Goal: Information Seeking & Learning: Check status

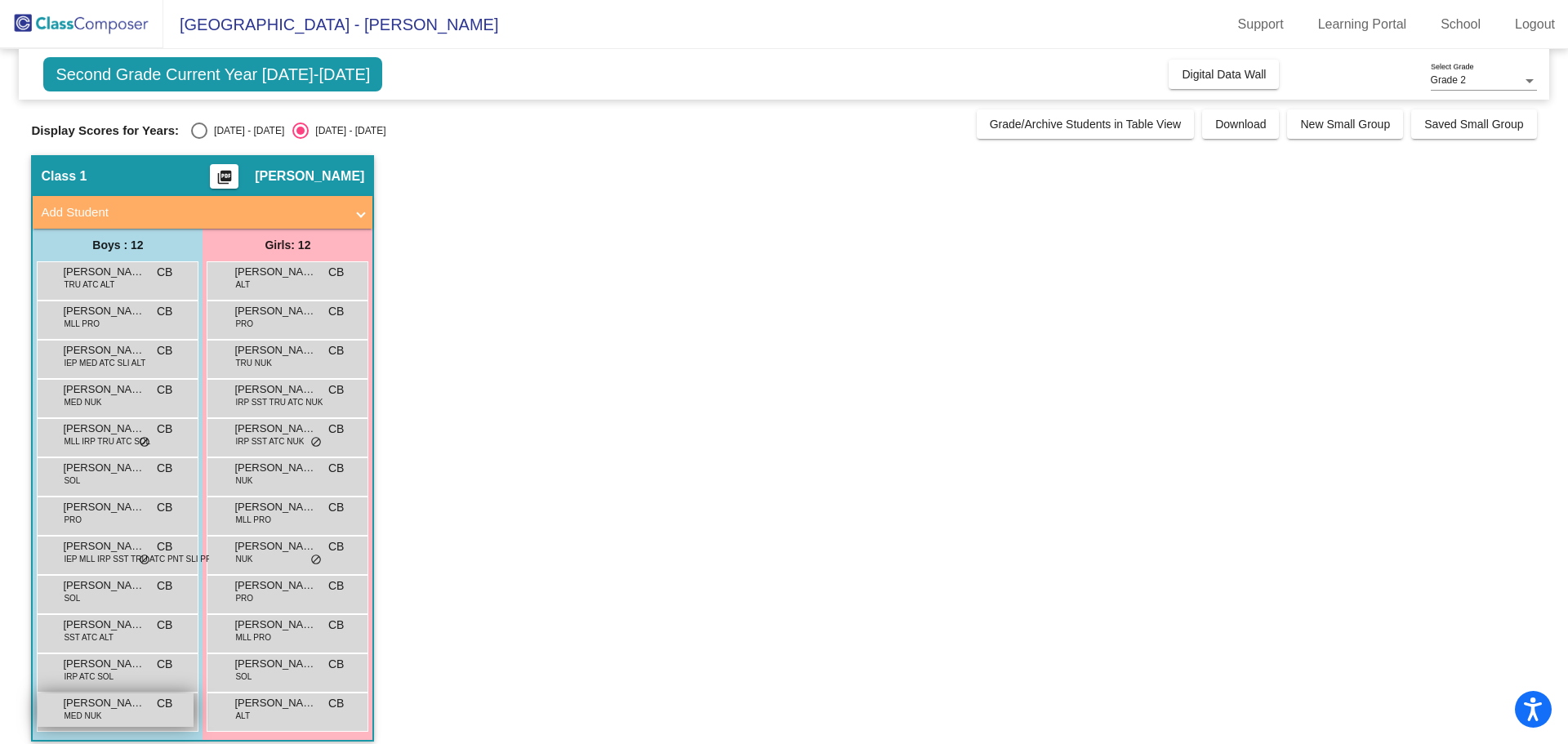
click at [106, 701] on span "[PERSON_NAME]" at bounding box center [104, 703] width 82 height 16
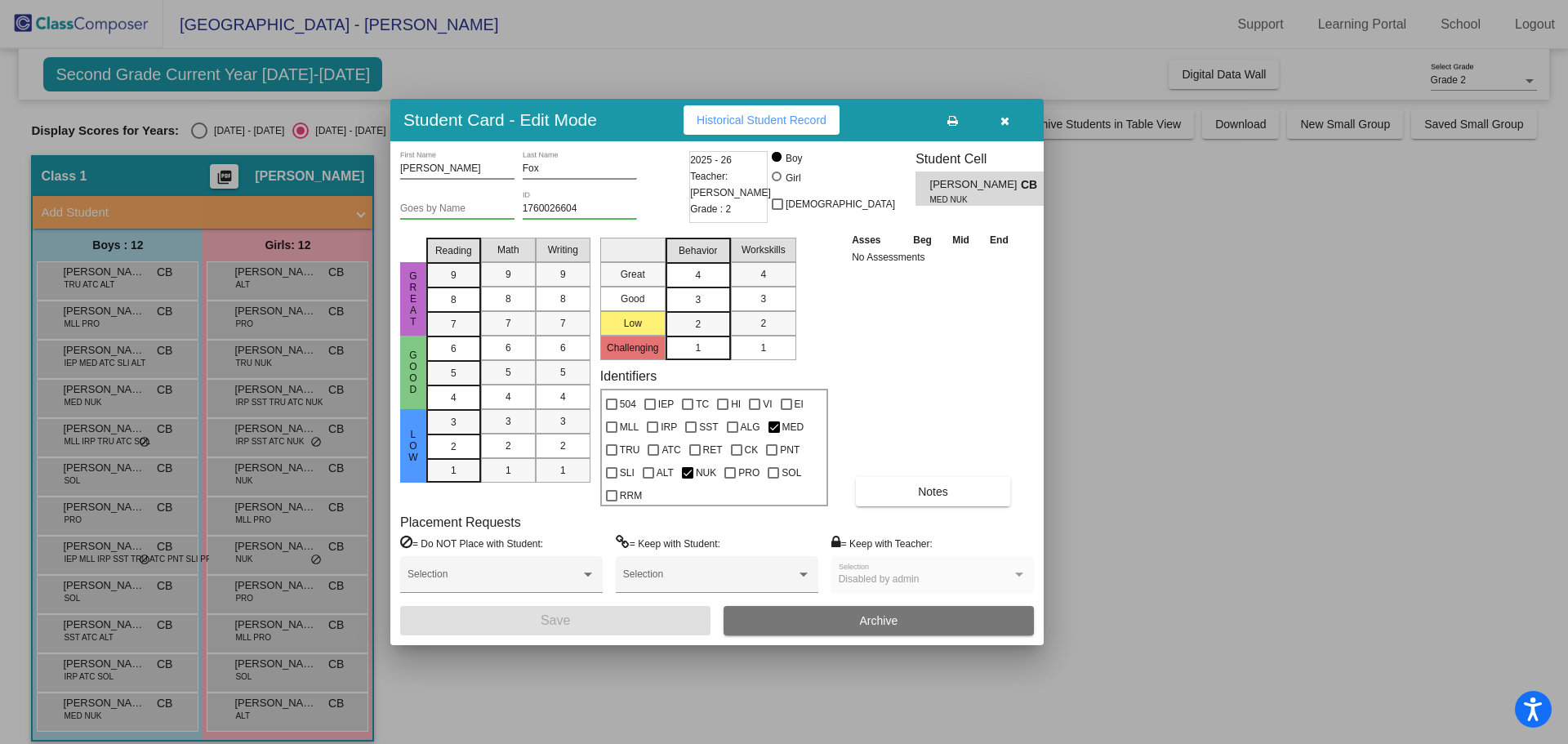
click at [689, 270] on div "4" at bounding box center [698, 275] width 32 height 25
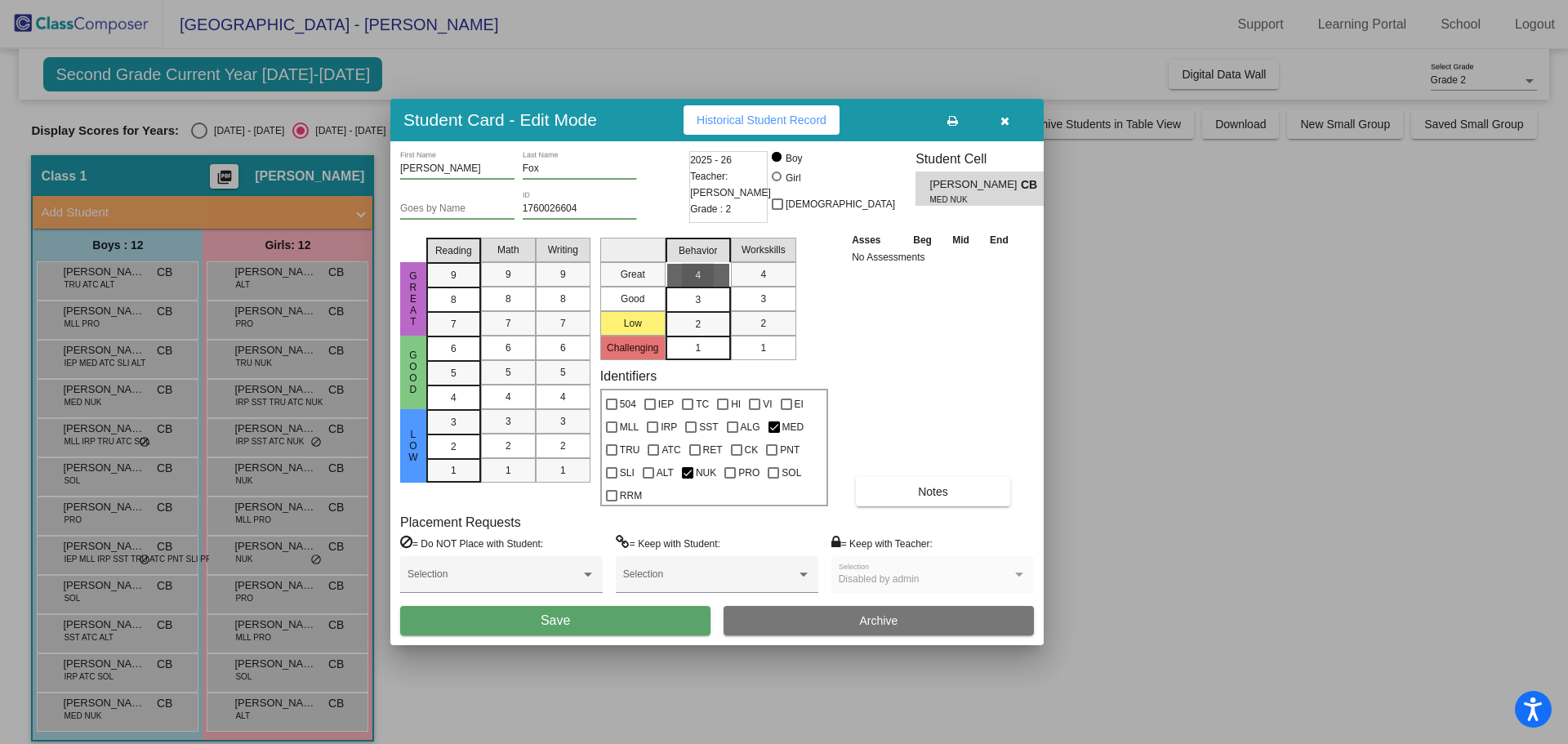
drag, startPoint x: 691, startPoint y: 274, endPoint x: 717, endPoint y: 306, distance: 41.2
click at [692, 274] on div "4" at bounding box center [698, 275] width 32 height 25
click at [702, 270] on div "4" at bounding box center [698, 275] width 32 height 25
click at [702, 270] on div "4" at bounding box center [698, 275] width 32 height 25
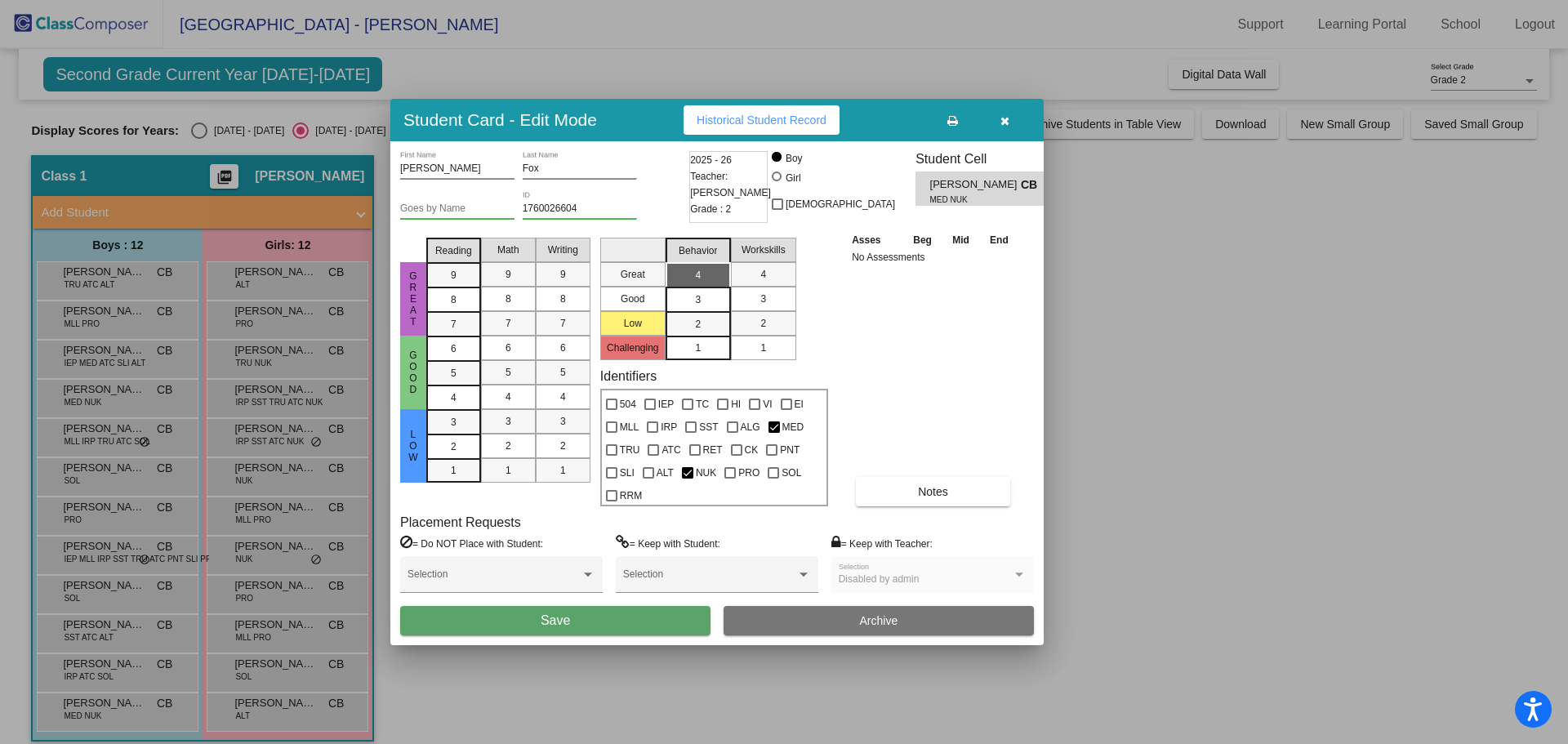
click at [881, 354] on div "Asses Beg Mid End No Assessments Notes" at bounding box center [933, 369] width 171 height 275
click at [702, 340] on div "1" at bounding box center [698, 348] width 32 height 25
click at [747, 117] on span "Historical Student Record" at bounding box center [761, 120] width 130 height 13
click at [1007, 125] on icon "button" at bounding box center [1005, 121] width 9 height 11
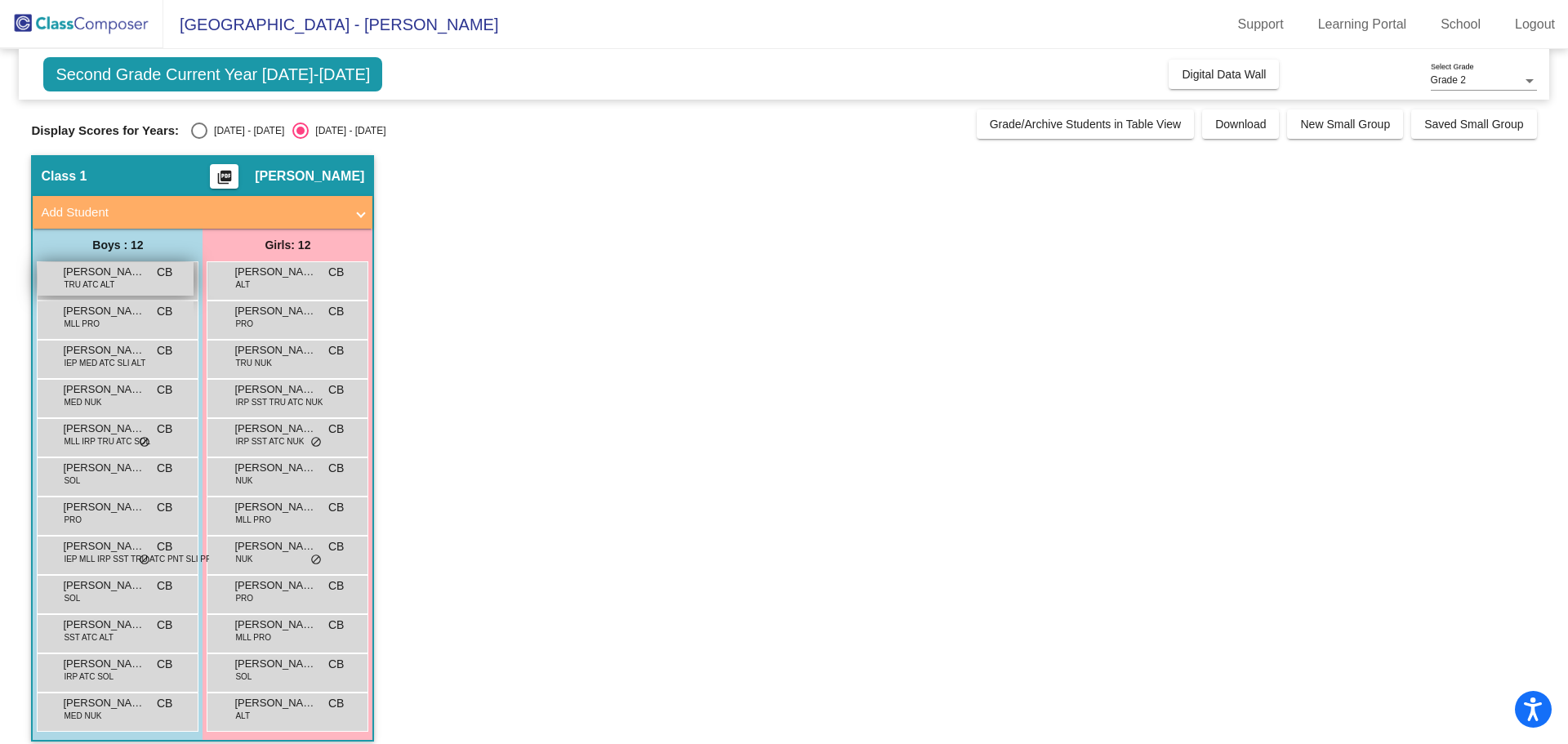
click at [116, 269] on span "[PERSON_NAME]" at bounding box center [104, 272] width 82 height 16
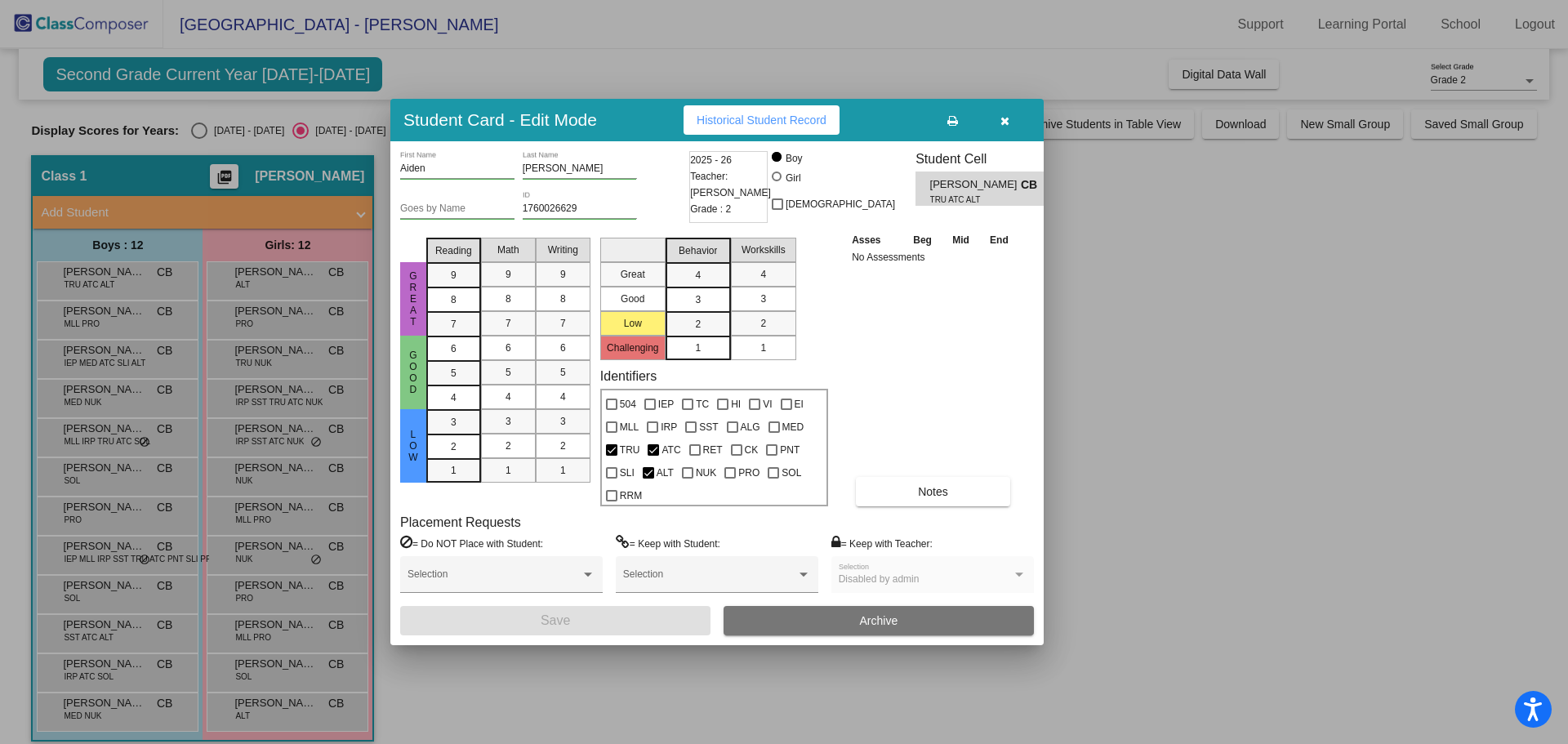
drag, startPoint x: 1006, startPoint y: 121, endPoint x: 573, endPoint y: 241, distance: 449.3
click at [1001, 126] on icon "button" at bounding box center [1005, 121] width 9 height 11
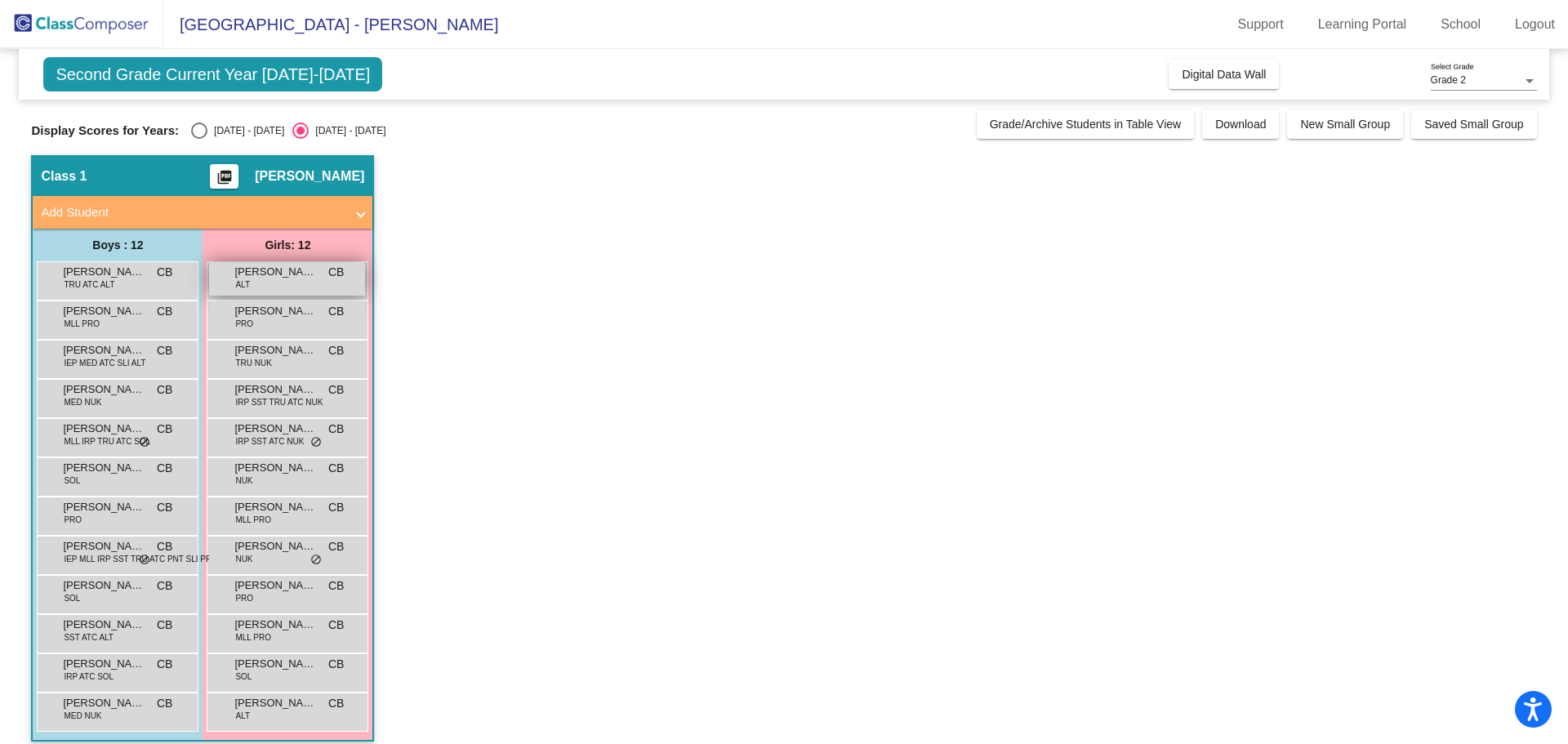
click at [247, 277] on span "[PERSON_NAME]" at bounding box center [275, 272] width 82 height 16
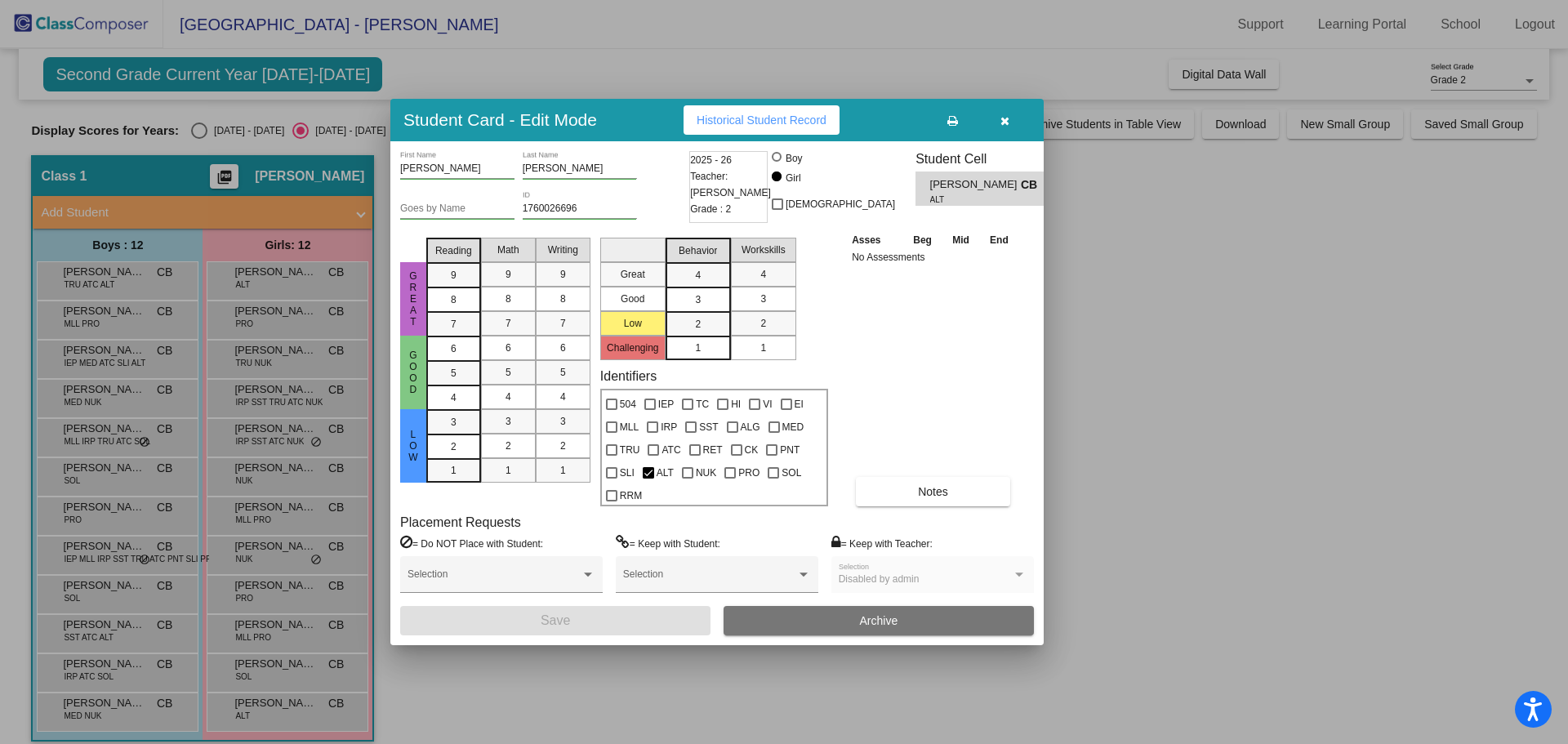
click at [1017, 121] on button "button" at bounding box center [1005, 120] width 52 height 29
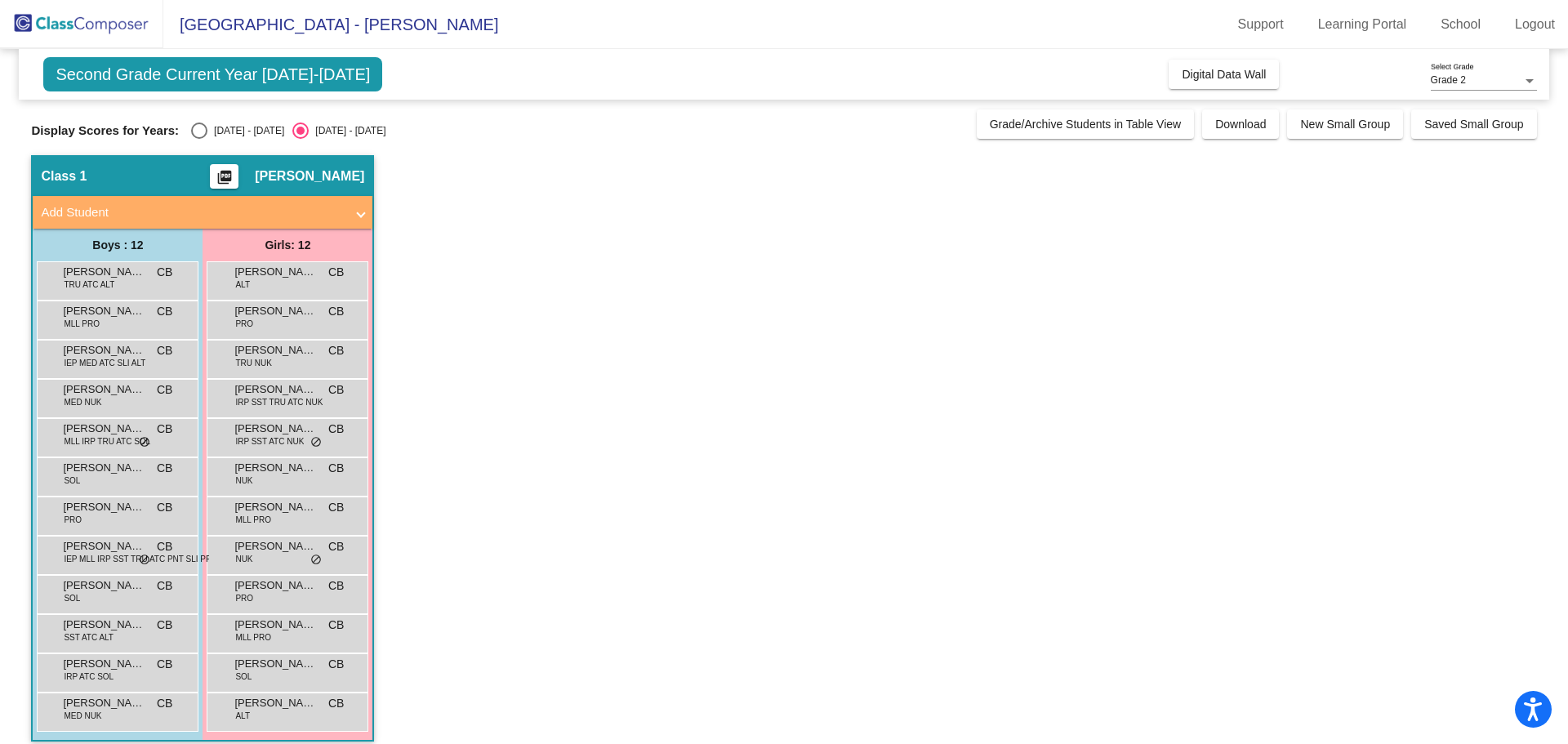
click at [223, 129] on div "[DATE] - [DATE]" at bounding box center [246, 130] width 77 height 15
click at [199, 138] on input "[DATE] - [DATE]" at bounding box center [198, 138] width 1 height 1
radio input "true"
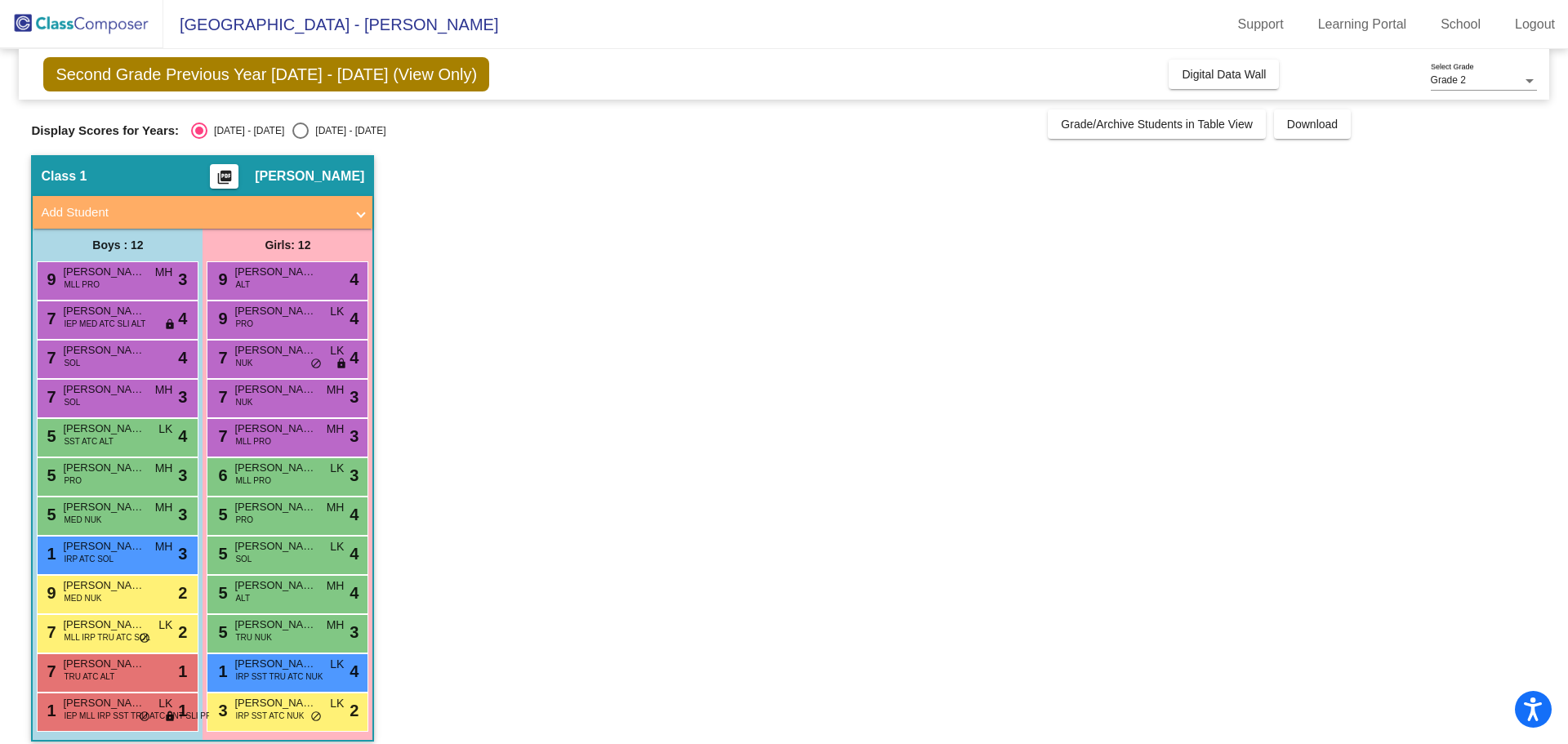
scroll to position [14, 0]
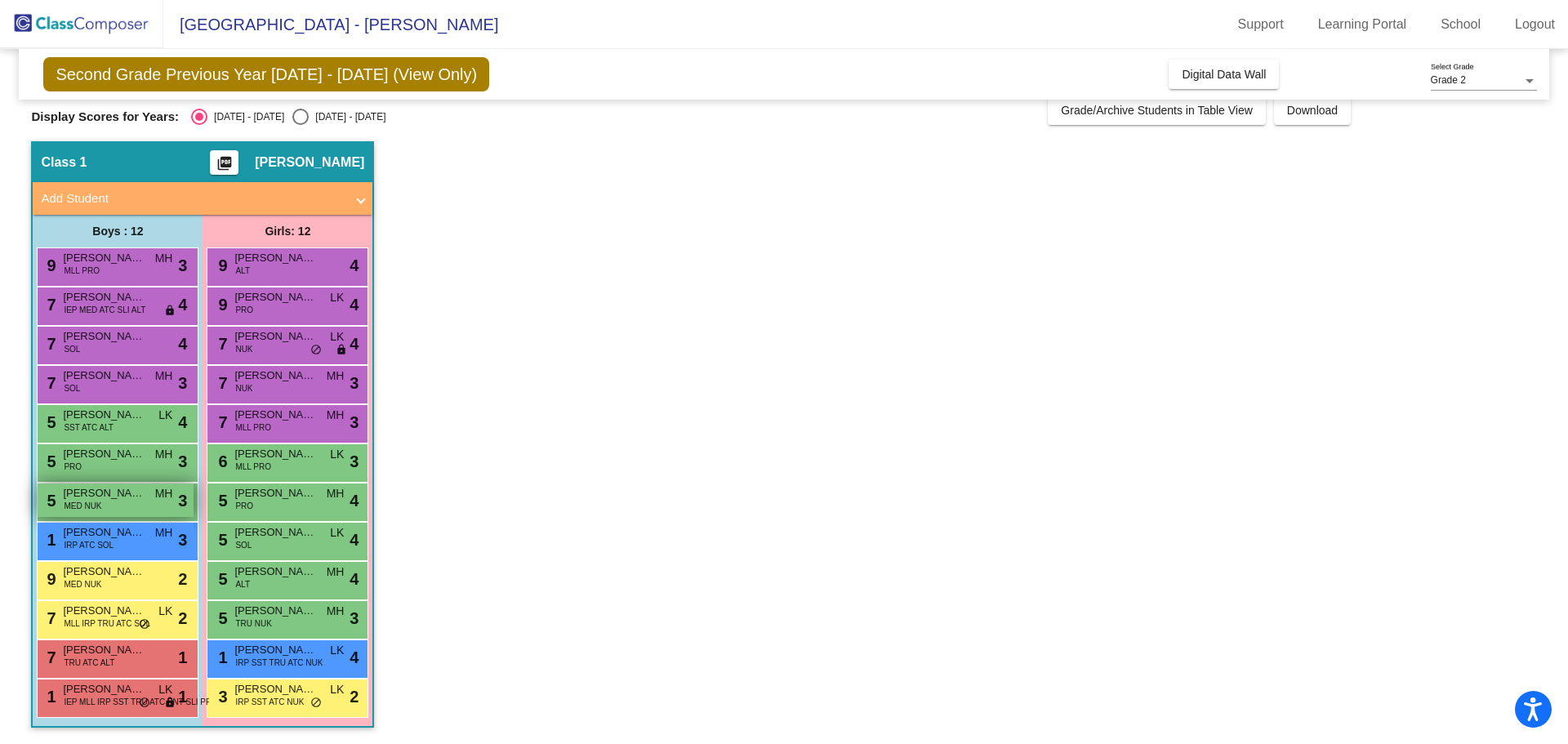
click at [115, 493] on span "[PERSON_NAME]" at bounding box center [104, 493] width 82 height 16
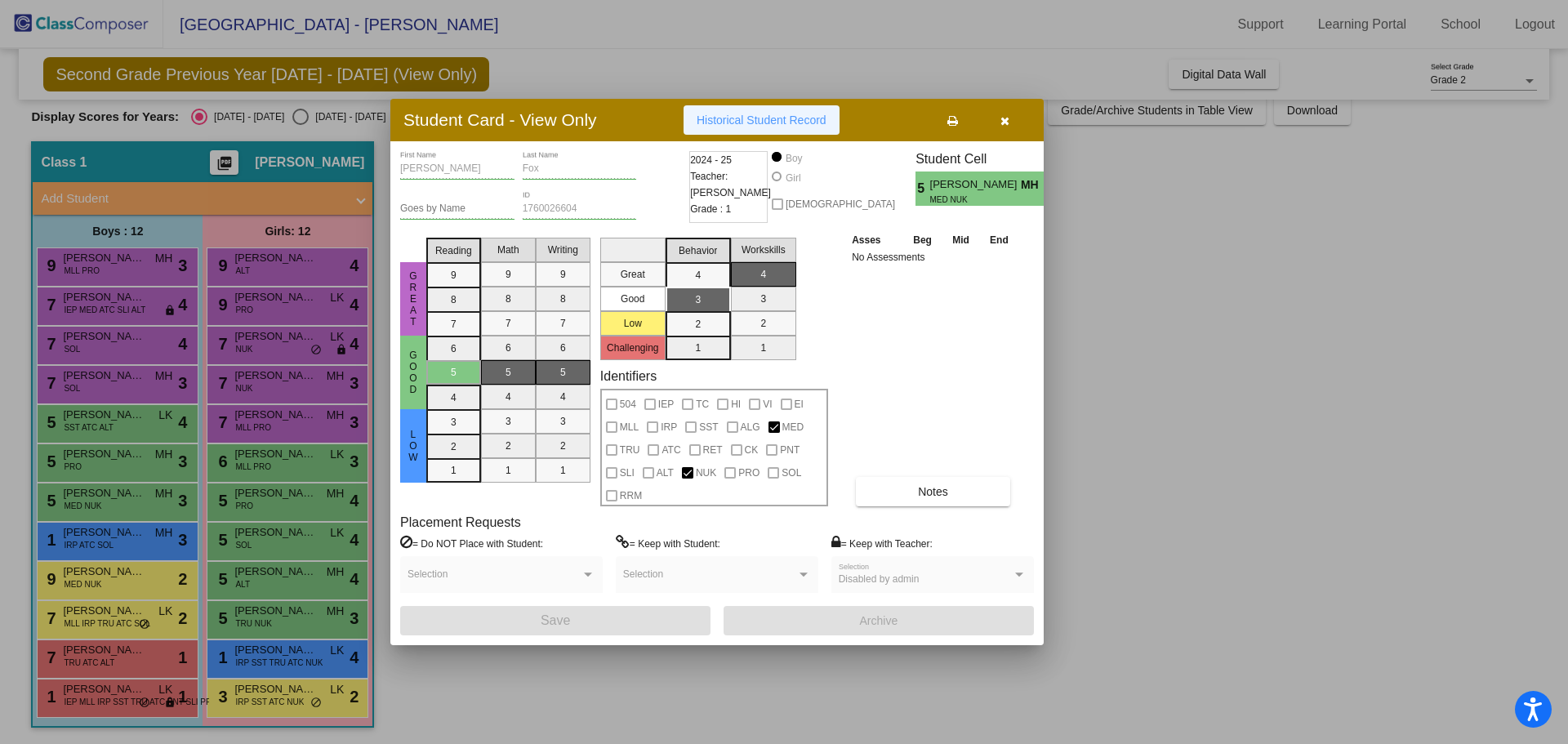
click at [775, 118] on span "Historical Student Record" at bounding box center [761, 120] width 130 height 13
drag, startPoint x: 1011, startPoint y: 123, endPoint x: 999, endPoint y: 125, distance: 12.2
click at [1010, 123] on button "button" at bounding box center [1005, 120] width 52 height 29
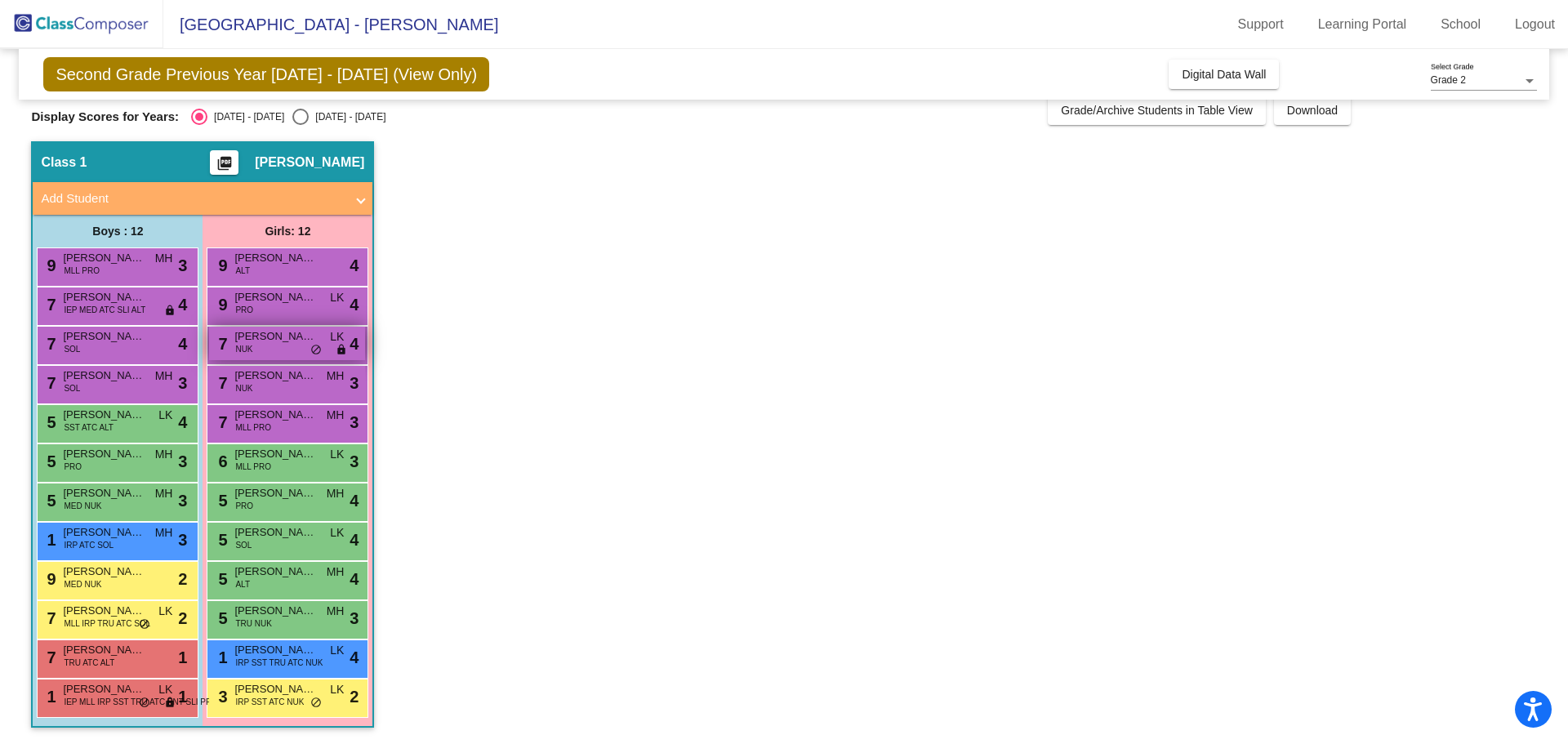
click at [298, 349] on div "7 [PERSON_NAME] NUK LK lock do_not_disturb_alt 4" at bounding box center [287, 343] width 156 height 34
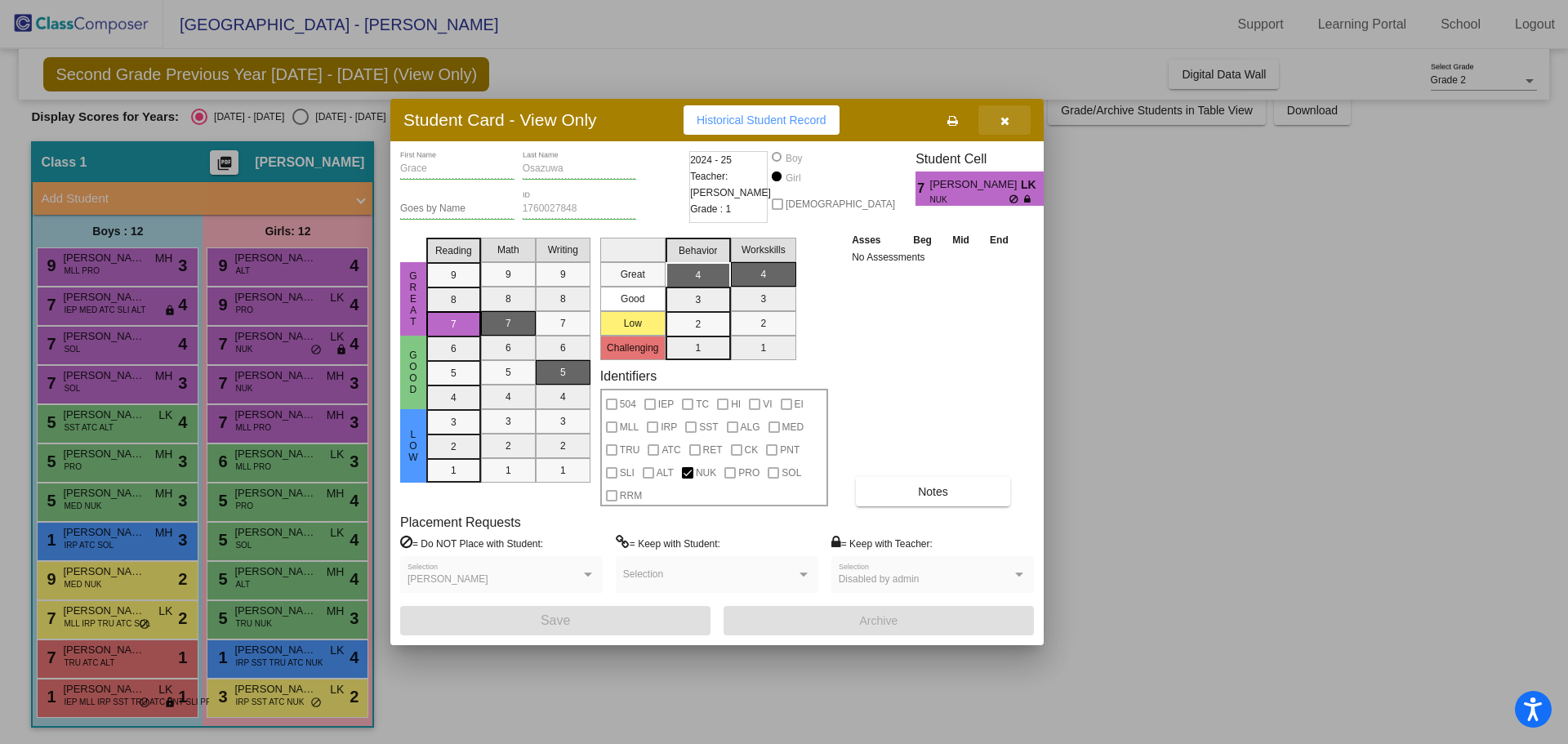
click at [1007, 120] on icon "button" at bounding box center [1005, 121] width 9 height 11
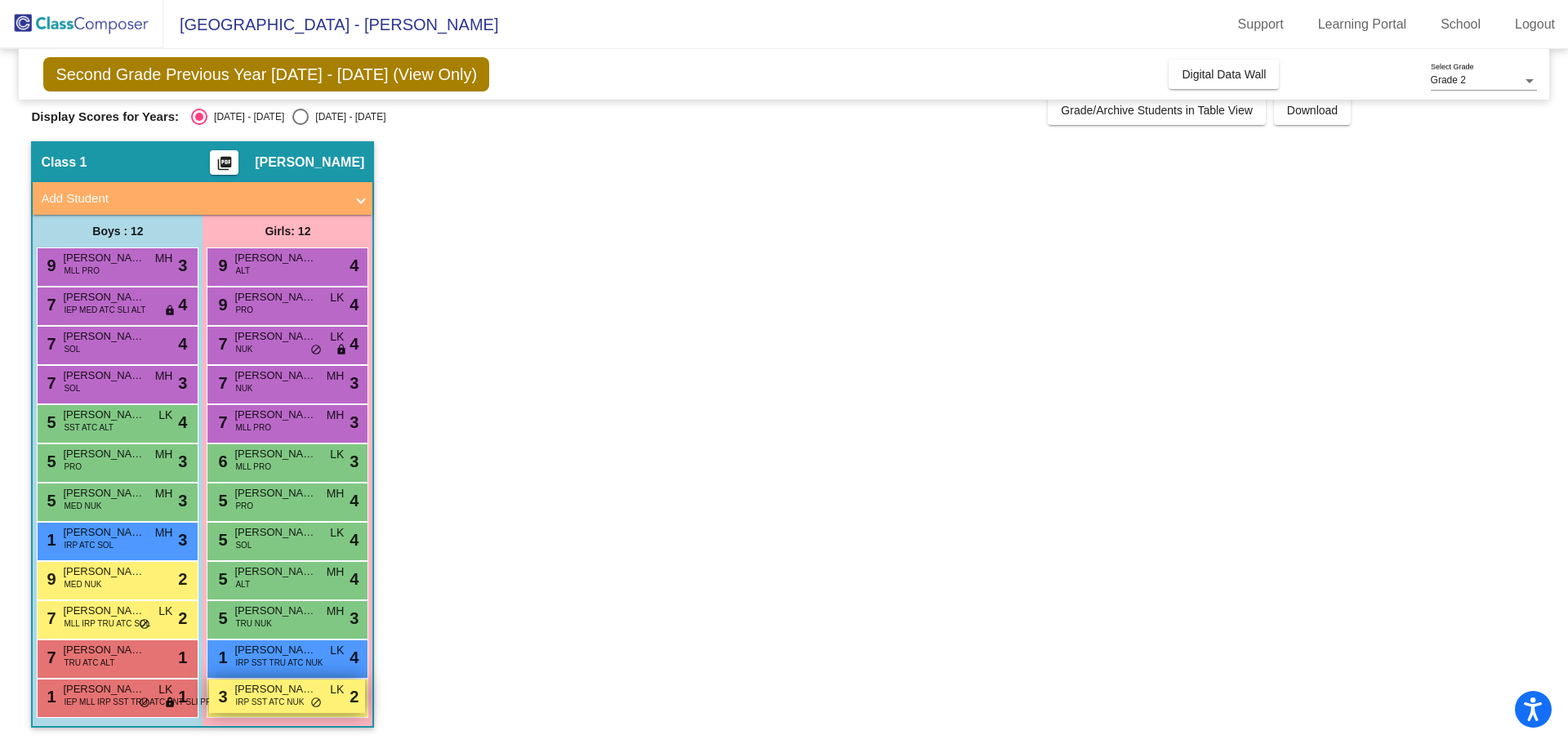
click at [289, 697] on span "IRP SST ATC NUK" at bounding box center [270, 701] width 69 height 12
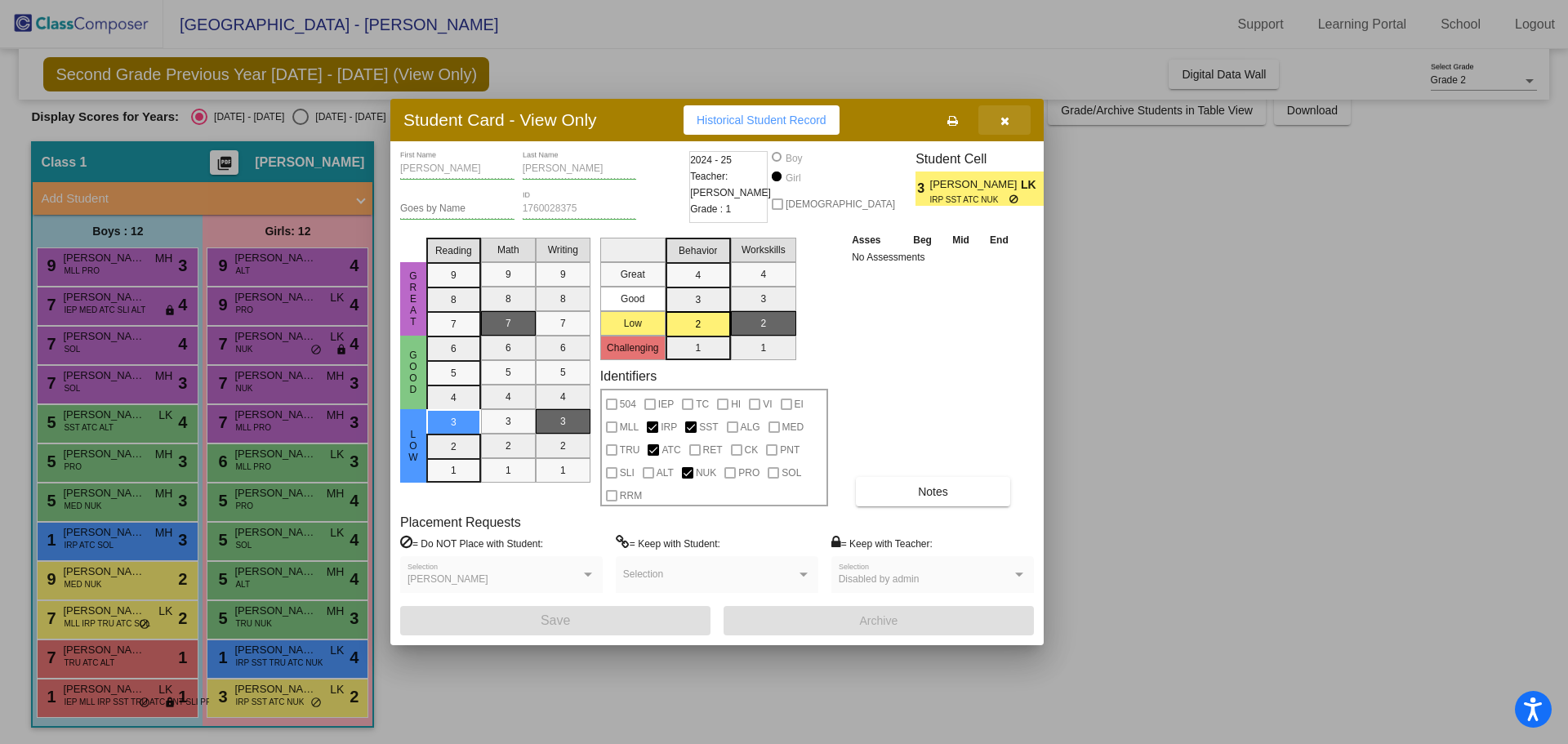
drag, startPoint x: 1015, startPoint y: 121, endPoint x: 991, endPoint y: 135, distance: 27.8
click at [1007, 125] on button "button" at bounding box center [1005, 120] width 52 height 29
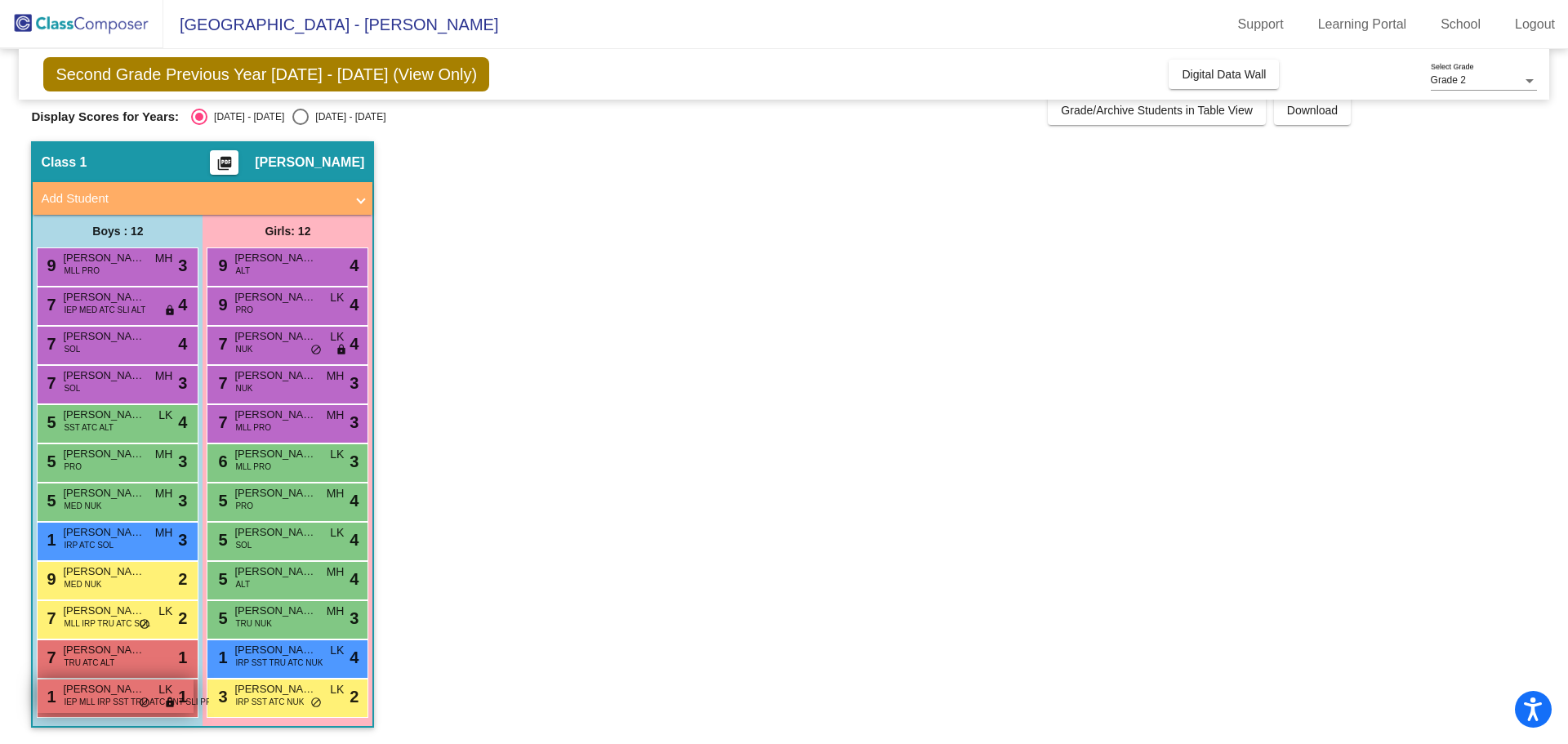
click at [61, 696] on div "1 [PERSON_NAME] IEP MLL IRP SST TRU ATC PNT SLI PRO LK lock do_not_disturb_alt 1" at bounding box center [116, 696] width 156 height 34
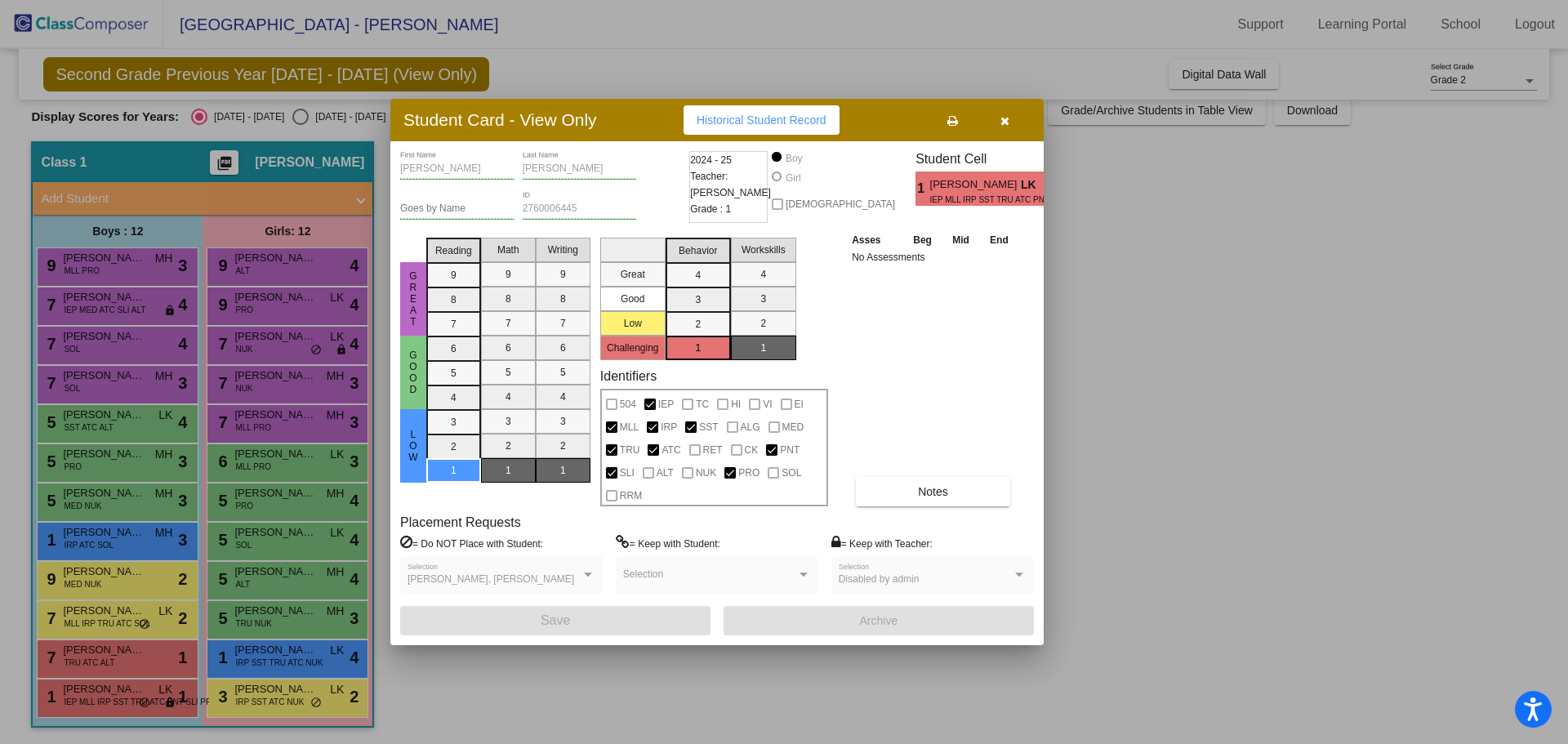
click at [1007, 122] on icon "button" at bounding box center [1005, 121] width 9 height 11
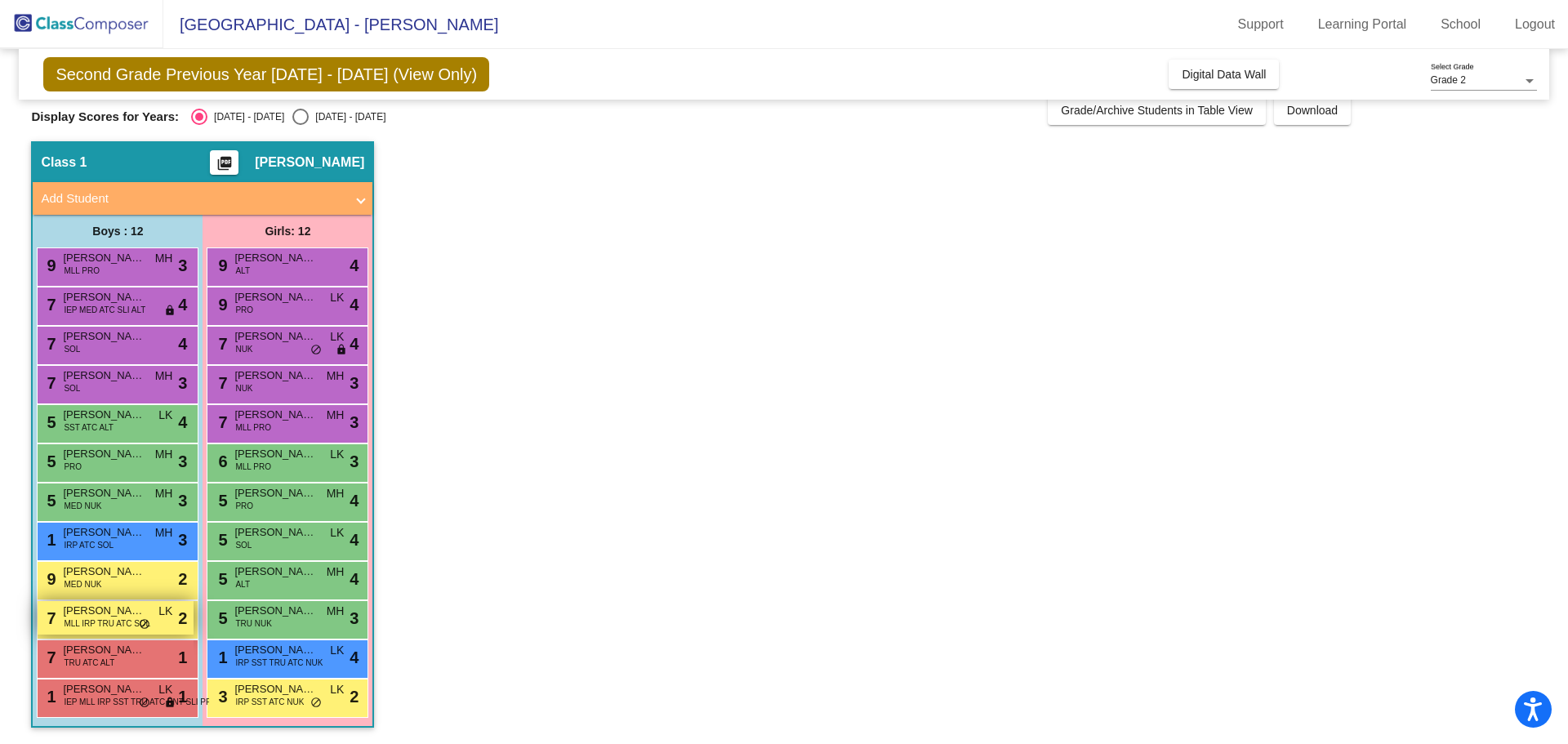
click at [102, 619] on span "MLL IRP TRU ATC SOL" at bounding box center [107, 623] width 87 height 12
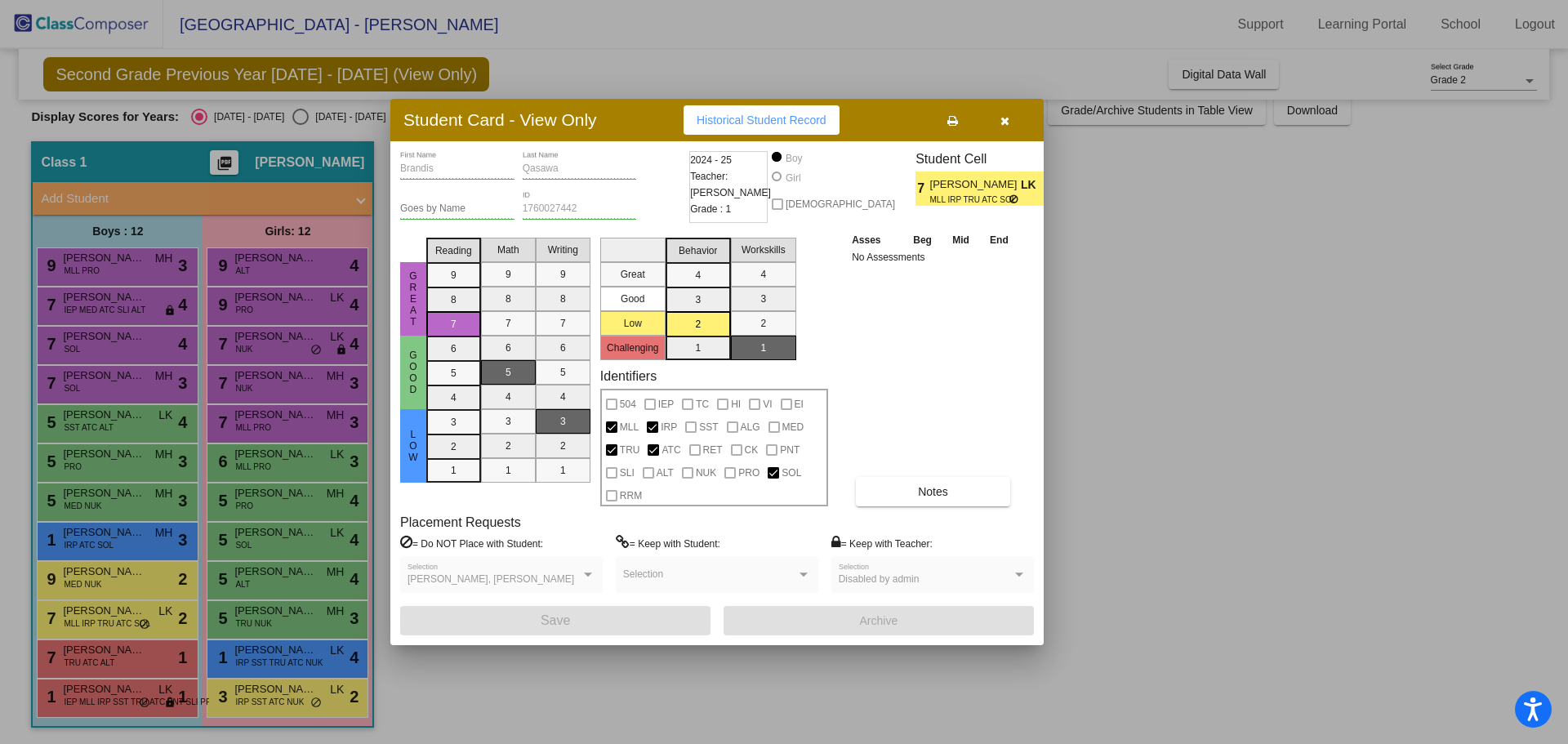
click at [1007, 116] on icon "button" at bounding box center [1005, 121] width 9 height 11
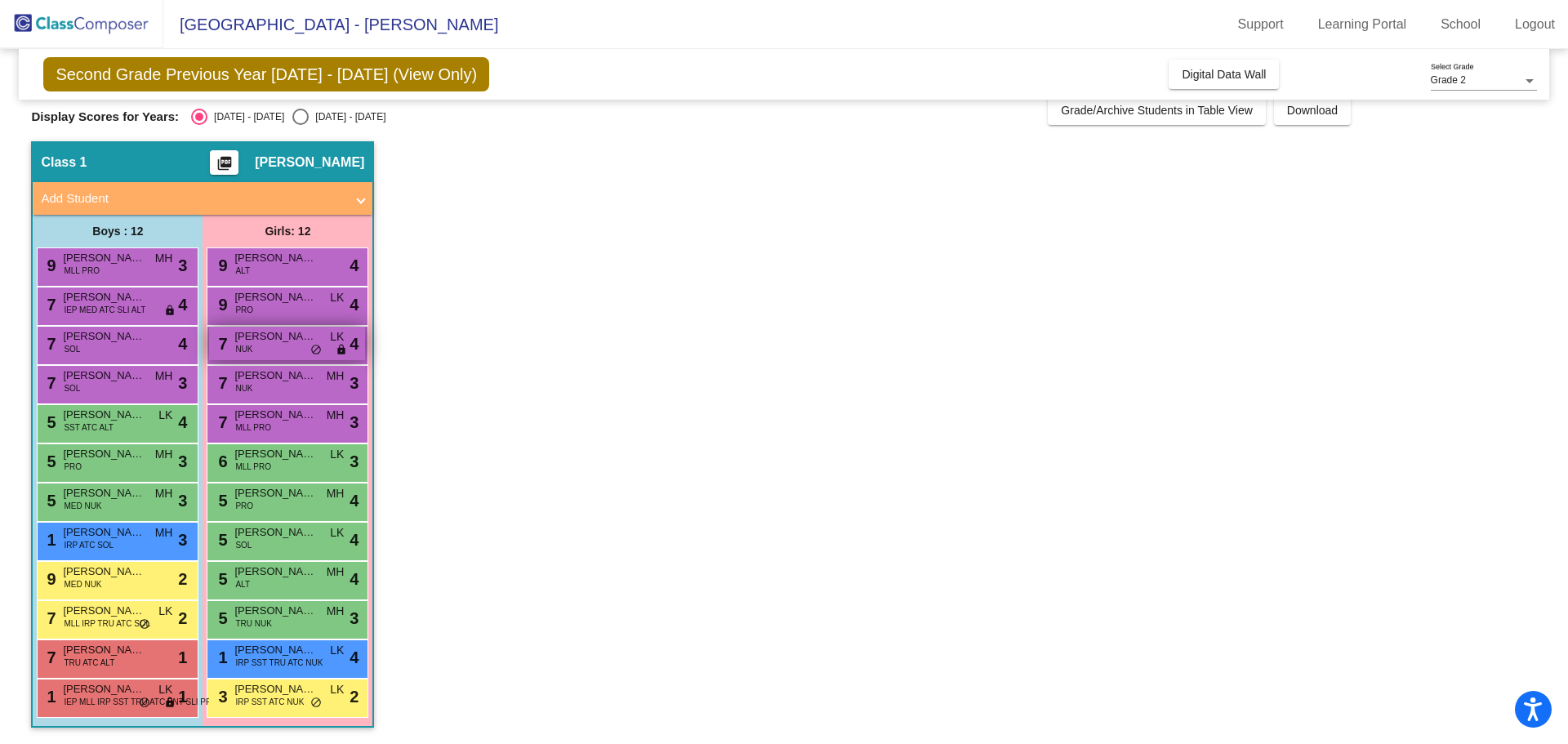
click at [283, 337] on span "[PERSON_NAME]" at bounding box center [275, 337] width 82 height 16
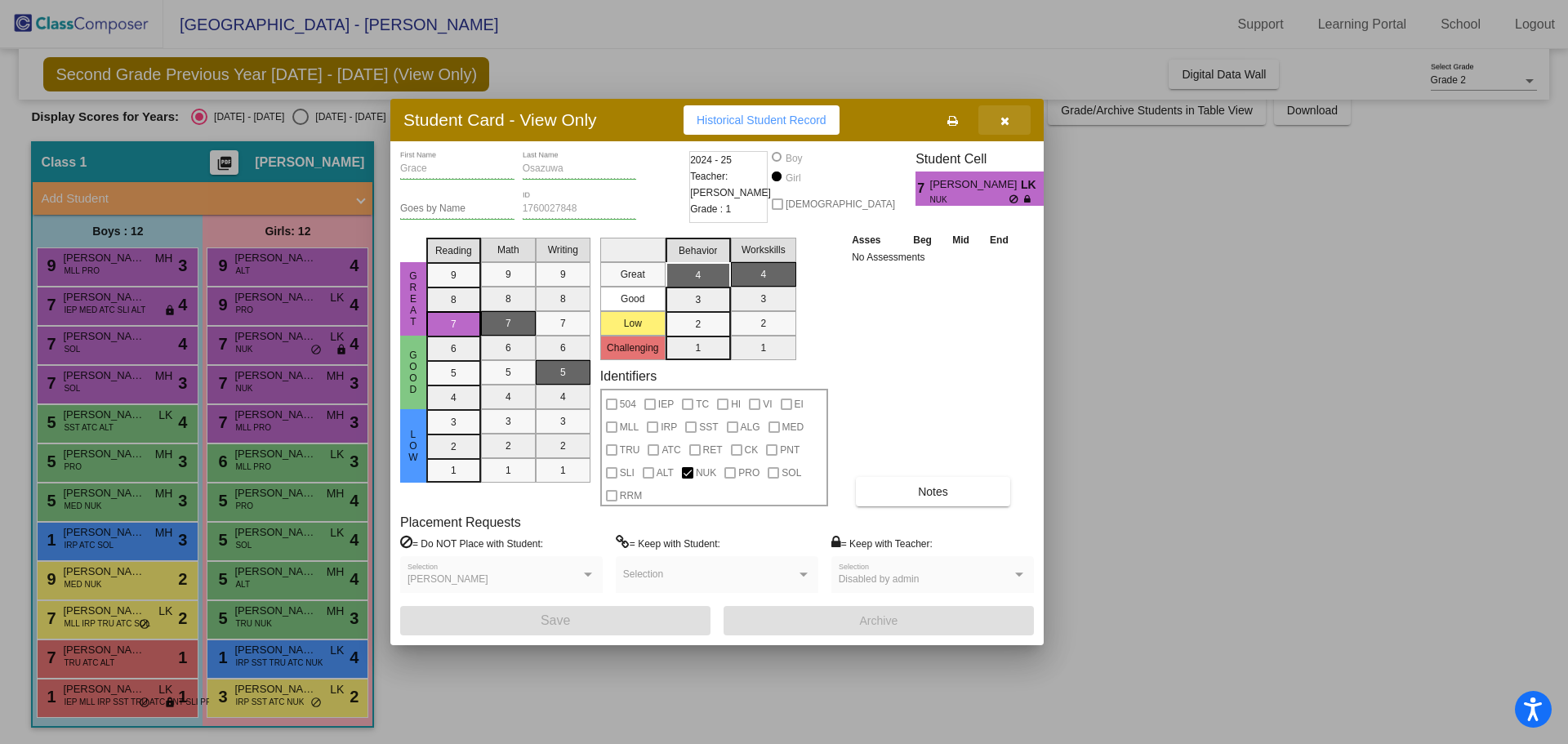
click at [1009, 120] on icon "button" at bounding box center [1005, 121] width 9 height 11
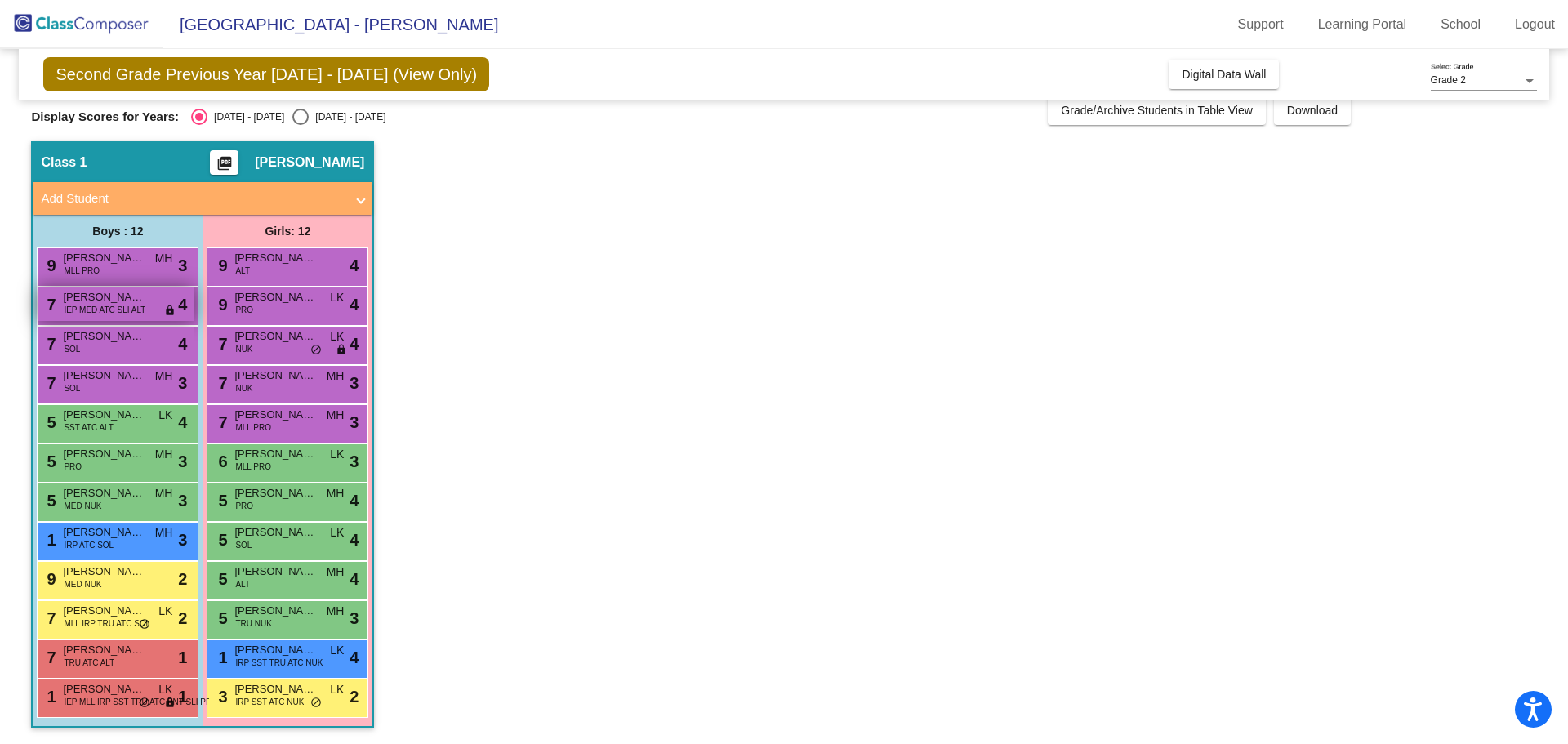
click at [87, 297] on span "[PERSON_NAME]" at bounding box center [104, 297] width 82 height 16
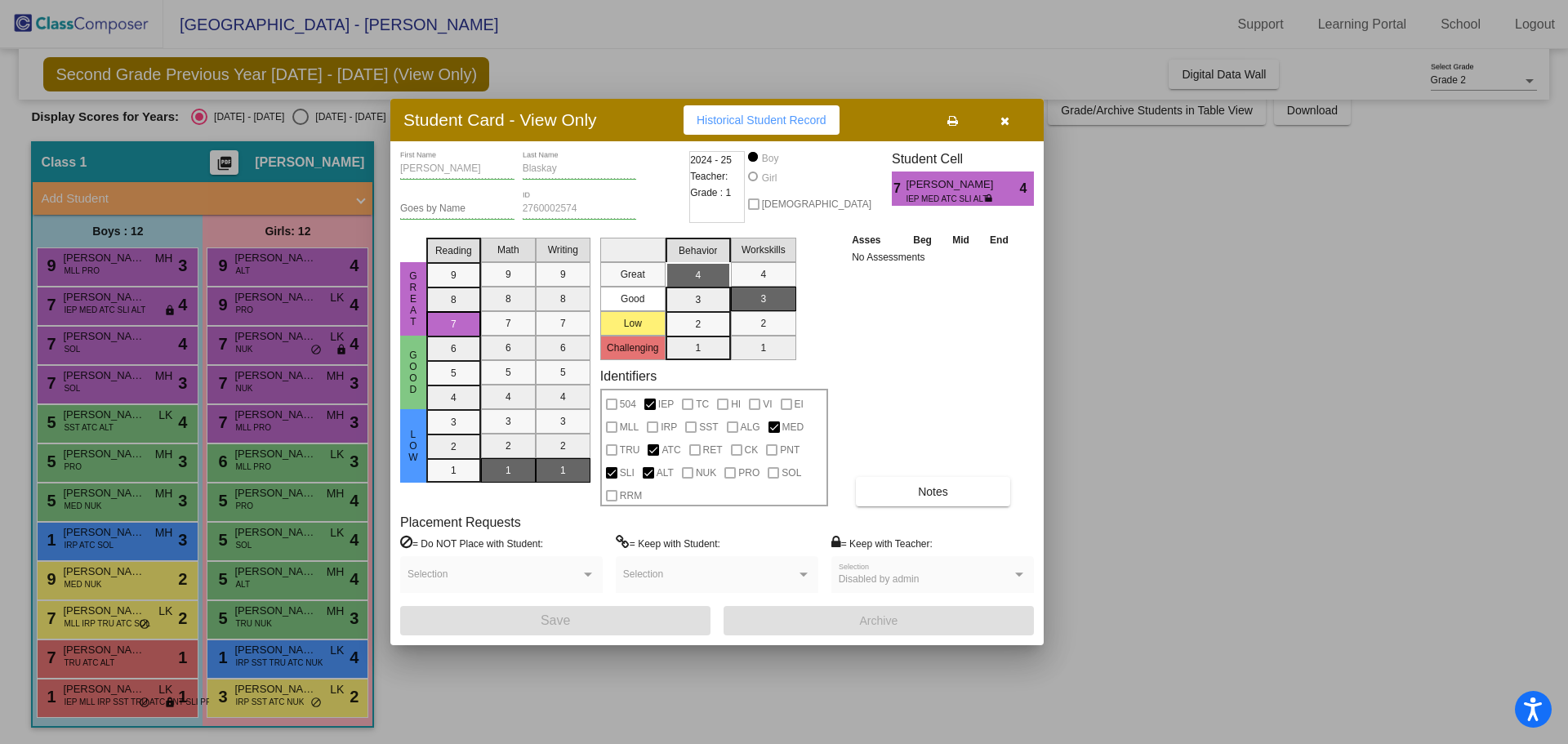
click at [748, 119] on span "Historical Student Record" at bounding box center [761, 120] width 130 height 13
click at [1011, 118] on button "button" at bounding box center [1005, 120] width 52 height 29
